Goal: Check status: Check status

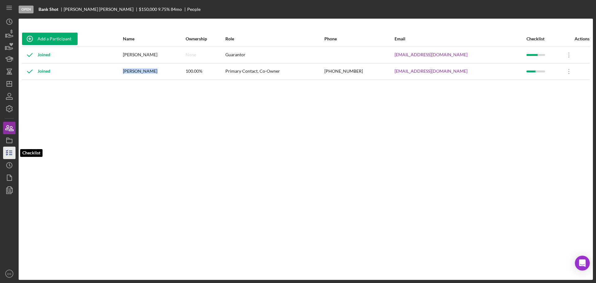
click at [12, 153] on icon "button" at bounding box center [10, 153] width 16 height 16
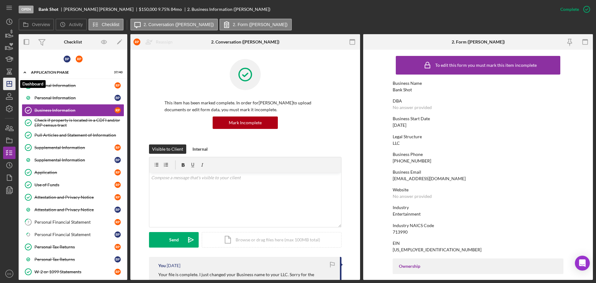
click at [13, 86] on icon "Icon/Dashboard" at bounding box center [10, 84] width 16 height 16
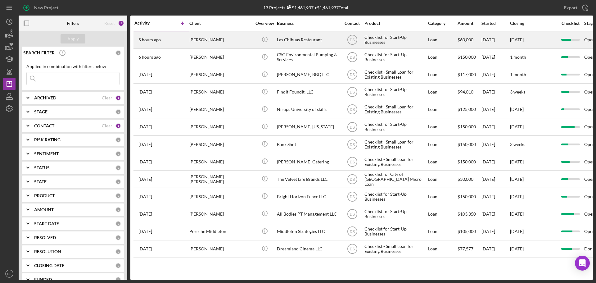
click at [283, 43] on div "Las Chihuas Restaurant" at bounding box center [308, 40] width 62 height 16
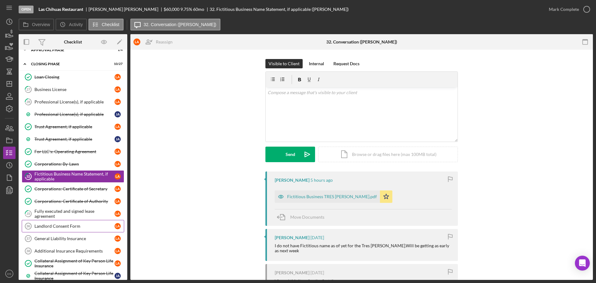
scroll to position [56, 0]
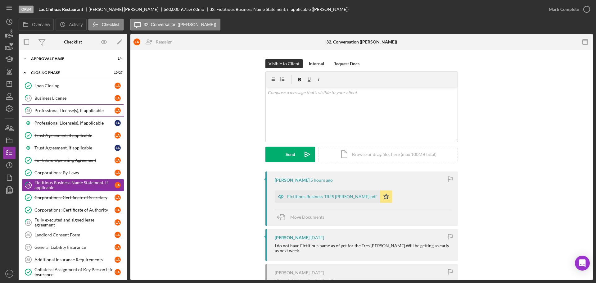
click at [81, 115] on link "28 Professional License(s), if applicable L A" at bounding box center [73, 110] width 102 height 12
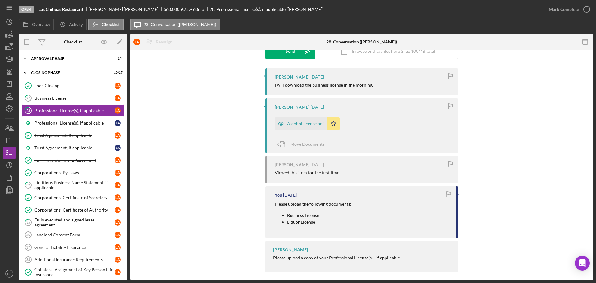
scroll to position [108, 0]
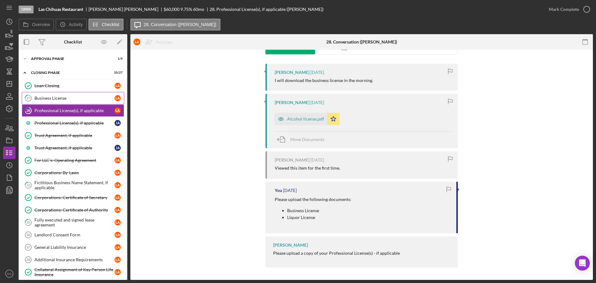
click at [75, 99] on div "Business License" at bounding box center [74, 98] width 80 height 5
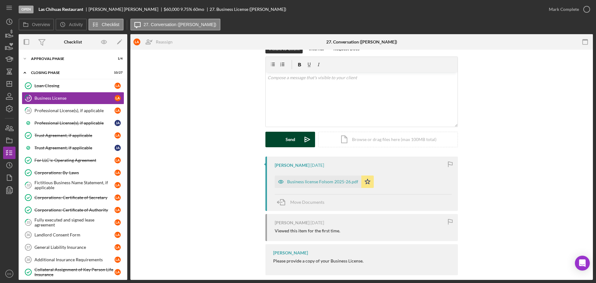
scroll to position [23, 0]
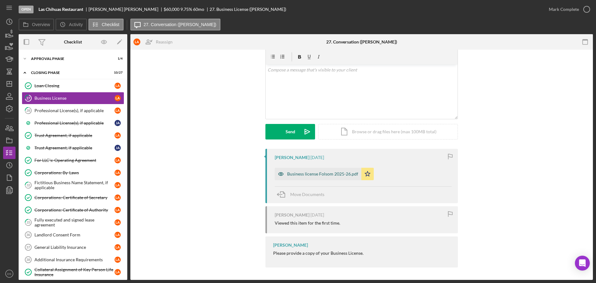
click at [321, 175] on div "Business license Folsom 2025-26.pdf" at bounding box center [322, 173] width 71 height 5
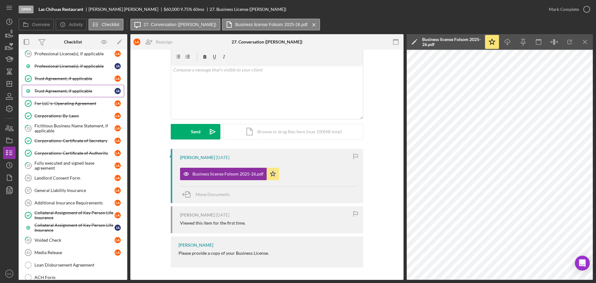
scroll to position [118, 0]
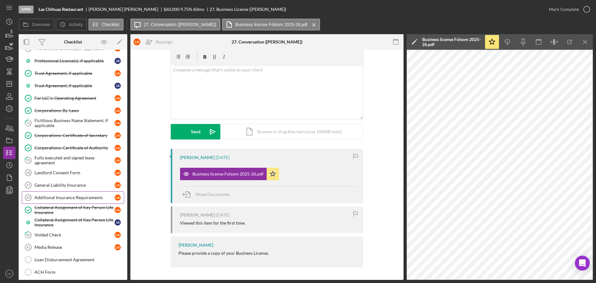
click at [71, 194] on link "Additional Insurance Requirements 38 Additional Insurance Requirements L A" at bounding box center [73, 197] width 102 height 12
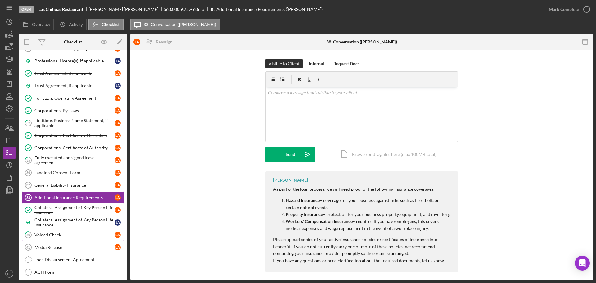
click at [60, 232] on div "Voided Check" at bounding box center [74, 234] width 80 height 5
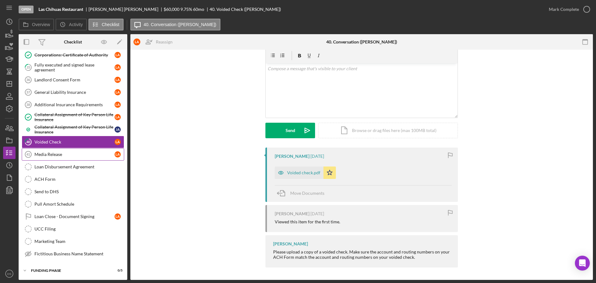
scroll to position [211, 0]
click at [7, 81] on icon "Icon/Dashboard" at bounding box center [10, 84] width 16 height 16
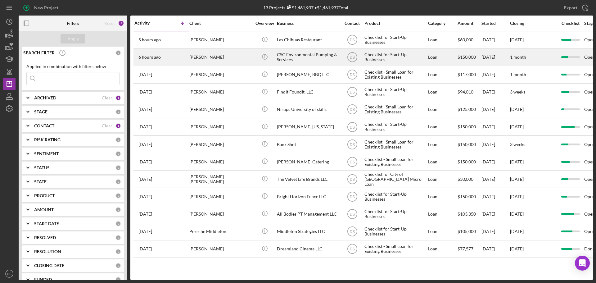
click at [294, 56] on div "CSG Environmental Pumping & Services" at bounding box center [308, 57] width 62 height 16
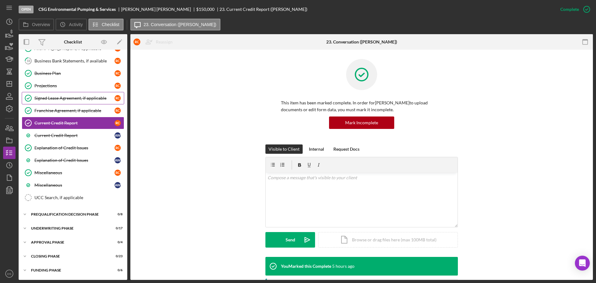
scroll to position [341, 0]
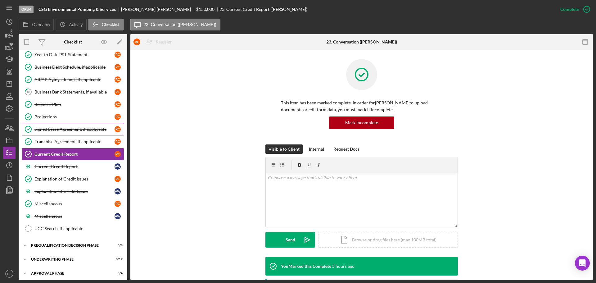
drag, startPoint x: 97, startPoint y: 150, endPoint x: 111, endPoint y: 126, distance: 28.2
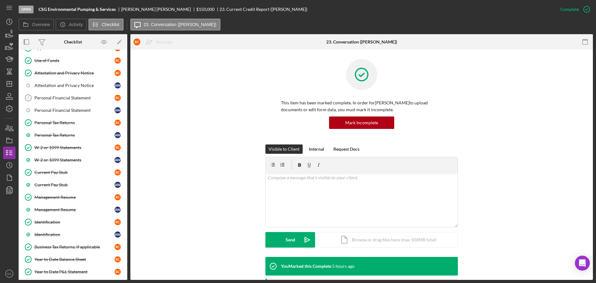
scroll to position [93, 0]
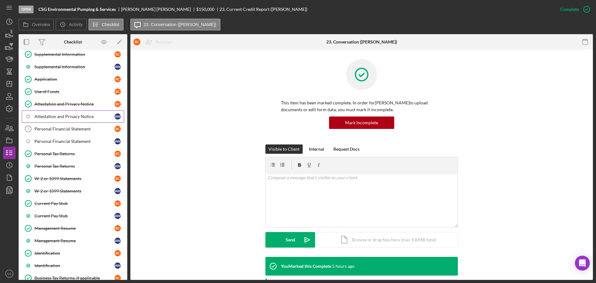
click at [70, 115] on div "Attestation and Privacy Notice" at bounding box center [74, 116] width 80 height 5
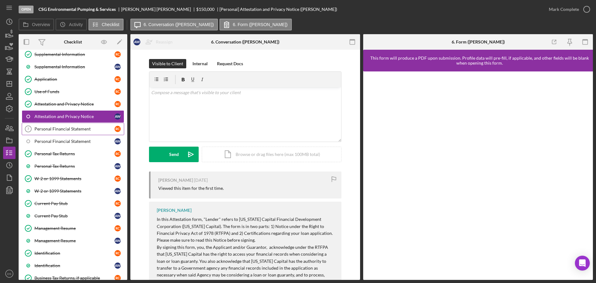
click at [73, 126] on div "Personal Financial Statement" at bounding box center [74, 128] width 80 height 5
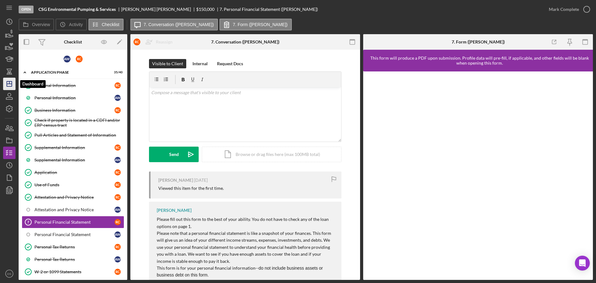
click at [6, 85] on icon "Icon/Dashboard" at bounding box center [10, 84] width 16 height 16
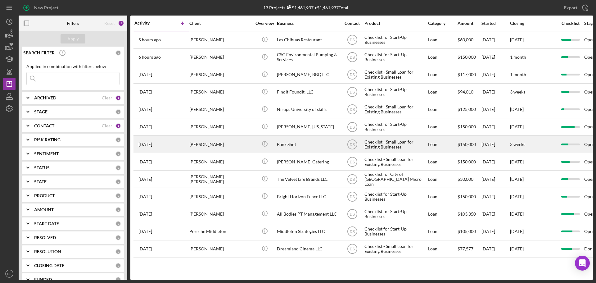
click at [227, 146] on div "[PERSON_NAME]" at bounding box center [220, 144] width 62 height 16
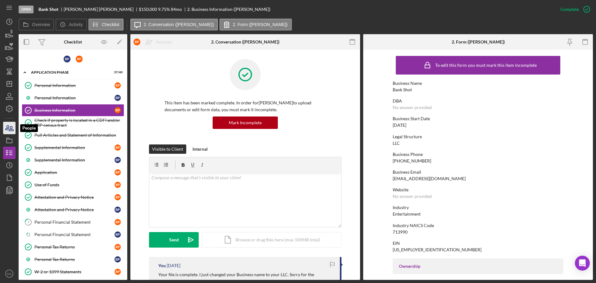
click at [9, 129] on icon "button" at bounding box center [11, 128] width 4 height 4
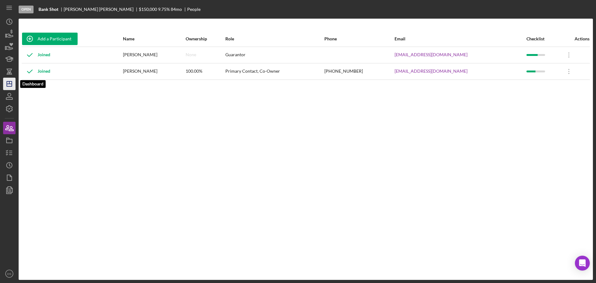
click at [9, 83] on line "button" at bounding box center [9, 82] width 0 height 2
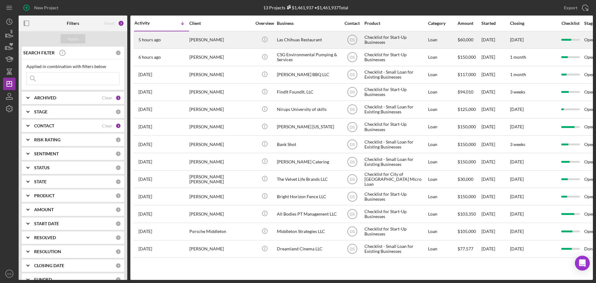
click at [214, 40] on div "[PERSON_NAME]" at bounding box center [220, 40] width 62 height 16
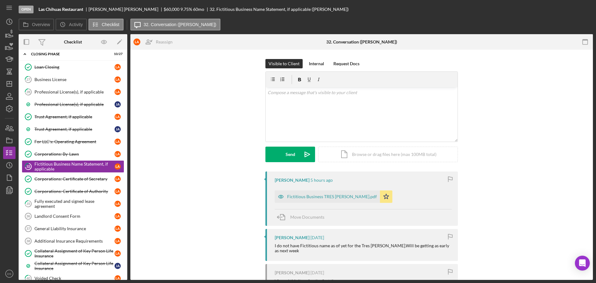
scroll to position [76, 0]
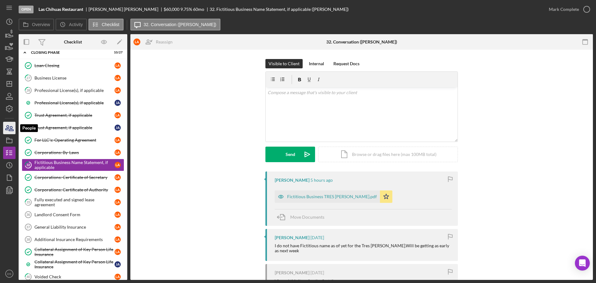
click at [12, 130] on icon "button" at bounding box center [10, 128] width 16 height 16
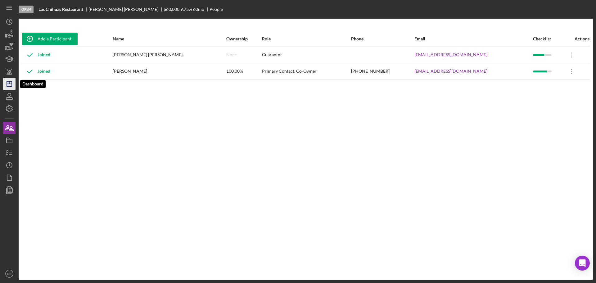
click at [13, 87] on icon "Icon/Dashboard" at bounding box center [10, 84] width 16 height 16
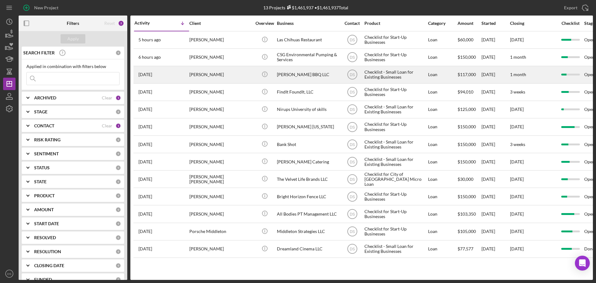
click at [230, 73] on div "[PERSON_NAME]" at bounding box center [220, 74] width 62 height 16
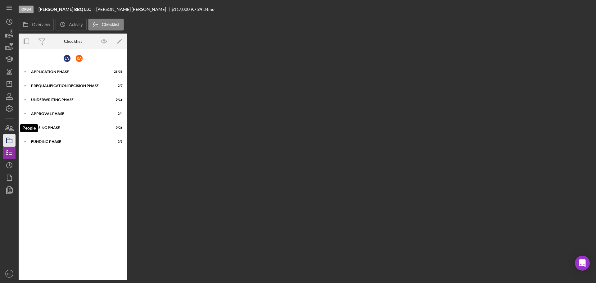
scroll to position [7, 0]
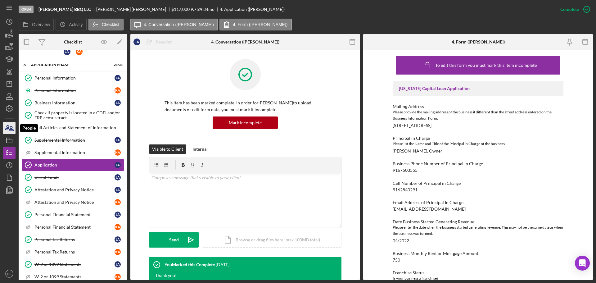
click at [7, 129] on icon "button" at bounding box center [10, 128] width 16 height 16
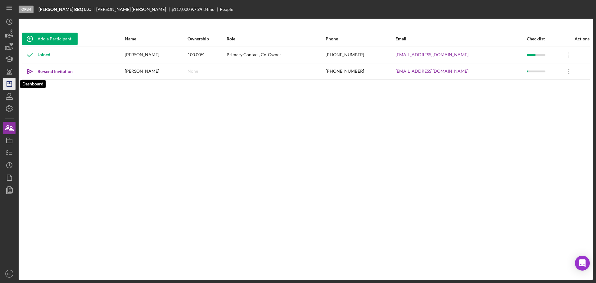
click at [8, 85] on icon "Icon/Dashboard" at bounding box center [10, 84] width 16 height 16
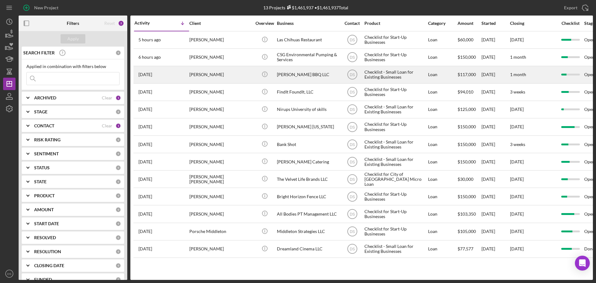
click at [241, 75] on div "[PERSON_NAME]" at bounding box center [220, 74] width 62 height 16
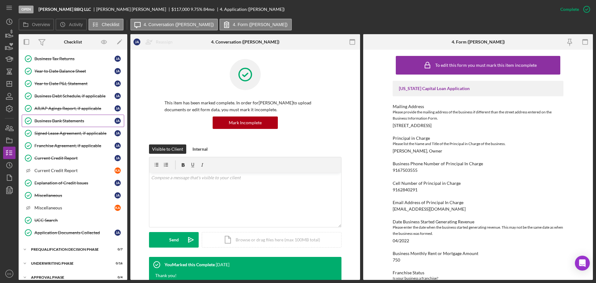
scroll to position [347, 0]
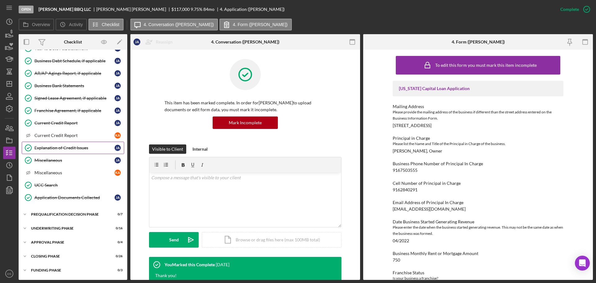
click at [68, 149] on div "Explanation of Credit Issues" at bounding box center [74, 147] width 80 height 5
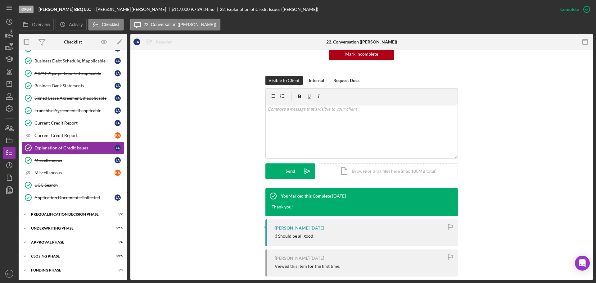
scroll to position [113, 0]
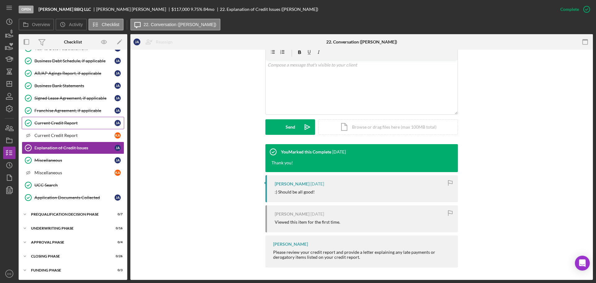
click at [85, 120] on link "Current Credit Report Current Credit Report [PERSON_NAME]" at bounding box center [73, 123] width 102 height 12
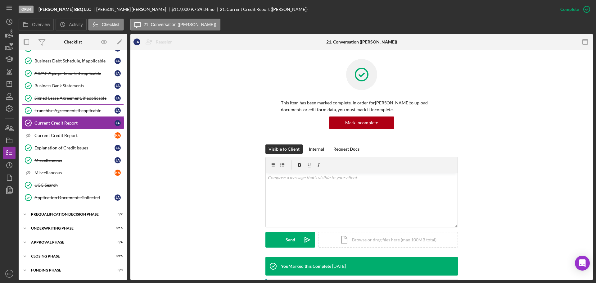
click at [87, 110] on div "Franchise Agreement, if applicable" at bounding box center [74, 110] width 80 height 5
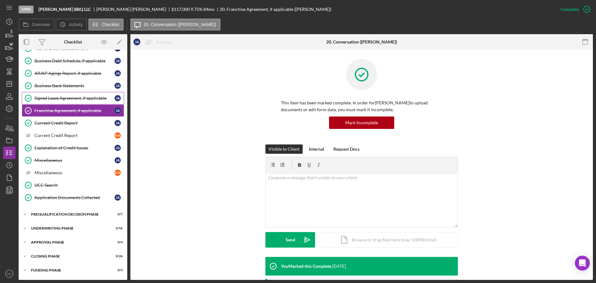
click at [87, 98] on div "Signed Lease Agreement, if applicable" at bounding box center [74, 98] width 80 height 5
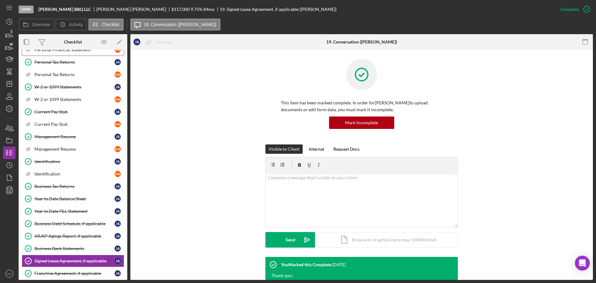
scroll to position [130, 0]
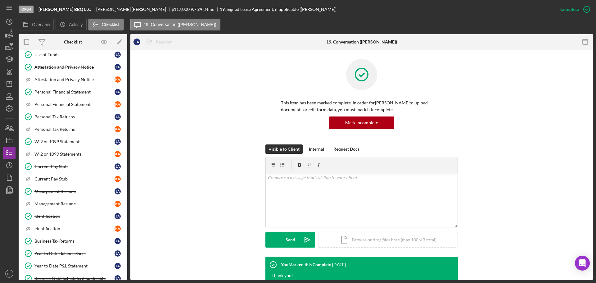
click at [81, 90] on div "Personal Financial Statement" at bounding box center [74, 91] width 80 height 5
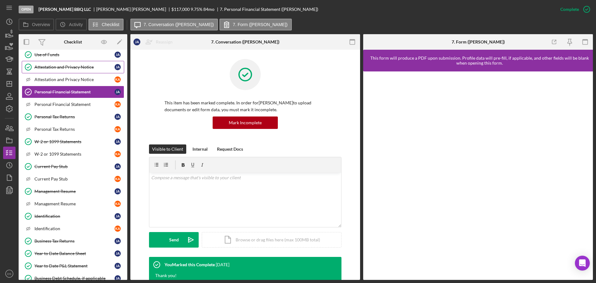
click at [86, 70] on div "Attestation and Privacy Notice" at bounding box center [74, 67] width 80 height 5
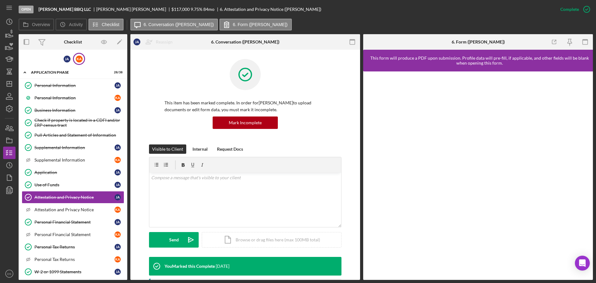
click at [81, 62] on div "K A" at bounding box center [79, 59] width 12 height 12
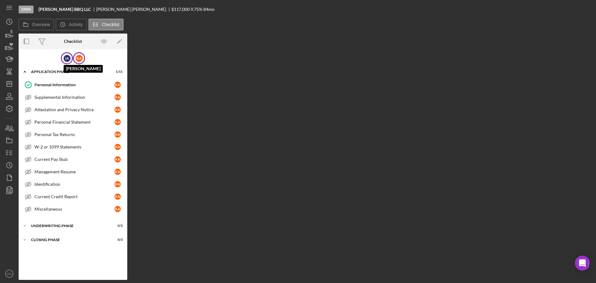
click at [64, 61] on div "[PERSON_NAME]" at bounding box center [67, 58] width 7 height 7
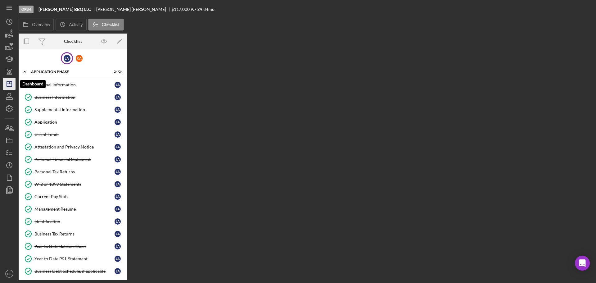
click at [7, 78] on icon "Icon/Dashboard" at bounding box center [10, 84] width 16 height 16
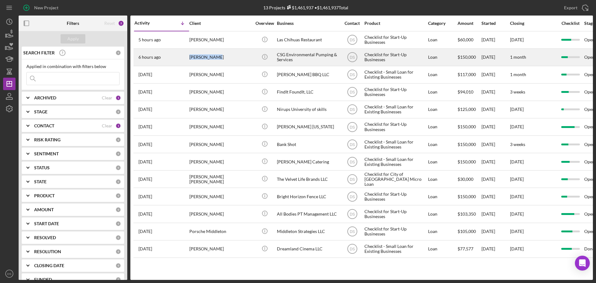
drag, startPoint x: 219, startPoint y: 60, endPoint x: 188, endPoint y: 56, distance: 31.3
click at [188, 56] on tr "6 hours ago [PERSON_NAME] [PERSON_NAME] Icon/Info CSG Environmental Pumping & S…" at bounding box center [513, 56] width 761 height 17
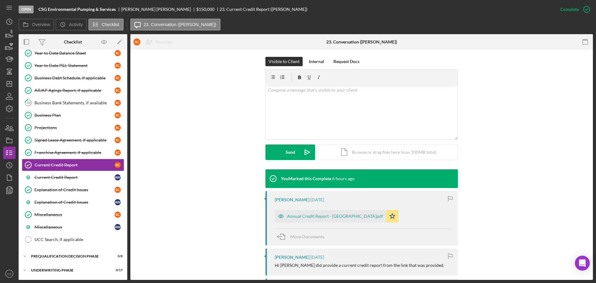
scroll to position [217, 0]
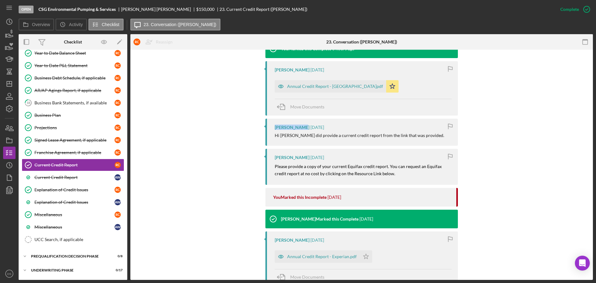
drag, startPoint x: 273, startPoint y: 127, endPoint x: 299, endPoint y: 127, distance: 26.7
click at [299, 127] on div "[PERSON_NAME] [DATE] Hi [PERSON_NAME] did provide a current credit report from …" at bounding box center [361, 132] width 192 height 27
copy div "[PERSON_NAME]"
